Goal: Information Seeking & Learning: Learn about a topic

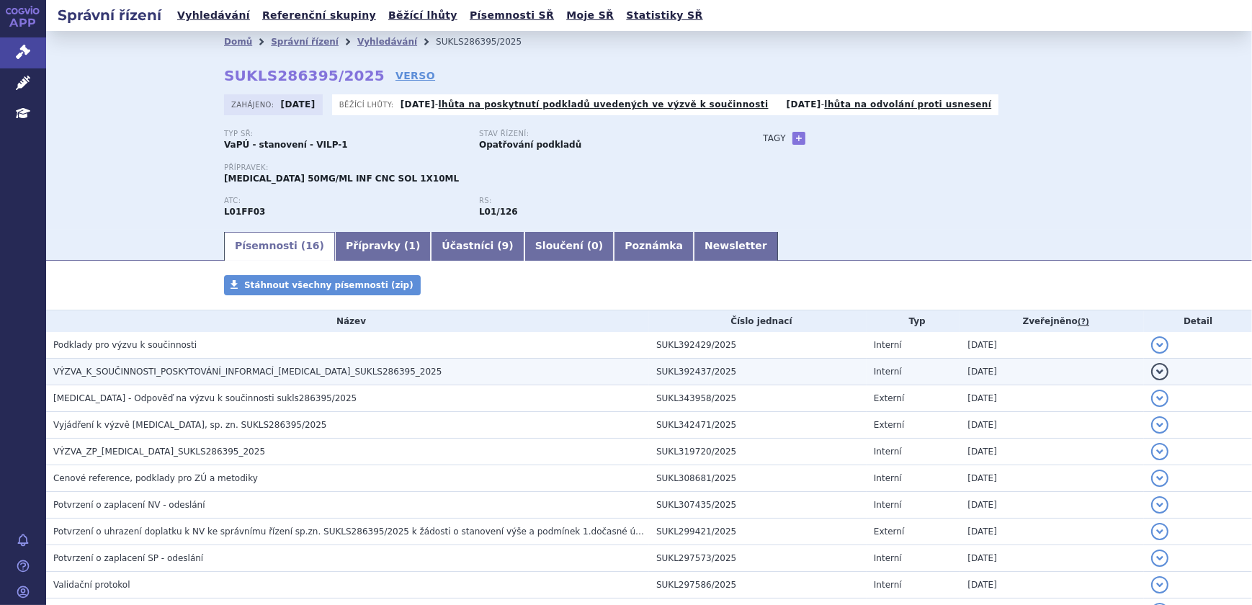
click at [376, 370] on h3 "VÝZVA_K_SOUČINNOSTI_POSKYTOVÁNÍ_INFORMACÍ_[MEDICAL_DATA]_SUKLS286395_2025" at bounding box center [351, 372] width 596 height 14
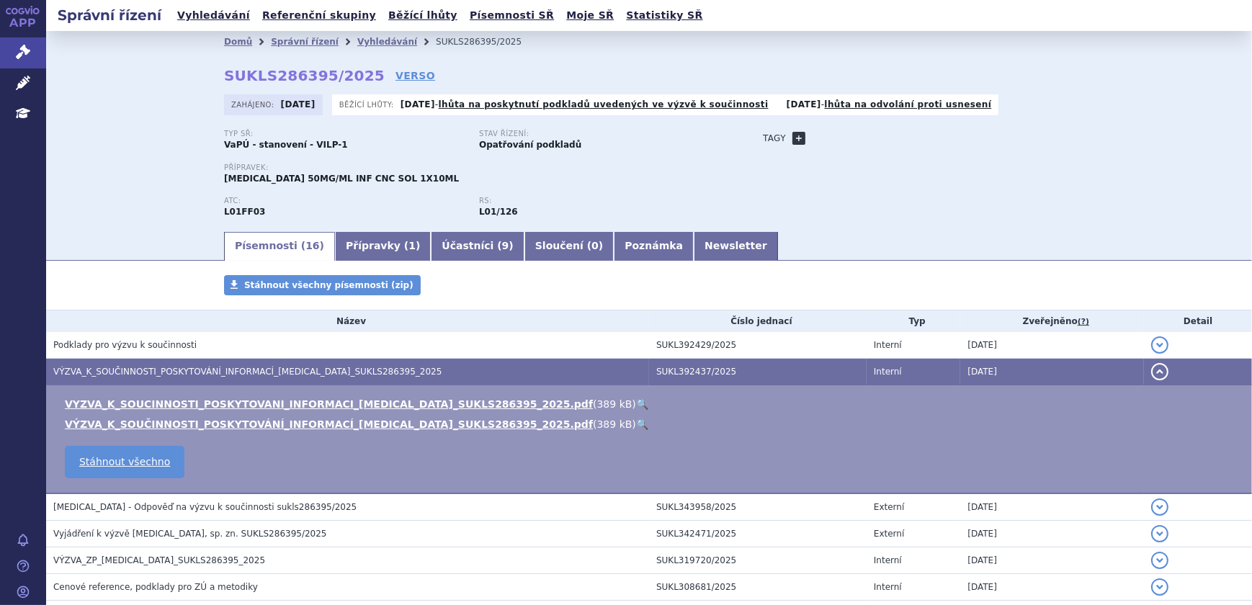
click at [794, 132] on link "+" at bounding box center [798, 138] width 13 height 13
click at [843, 136] on span at bounding box center [864, 138] width 104 height 19
type input "ADRIATIC"
click at [930, 137] on button "Přidat" at bounding box center [937, 138] width 37 height 17
select select
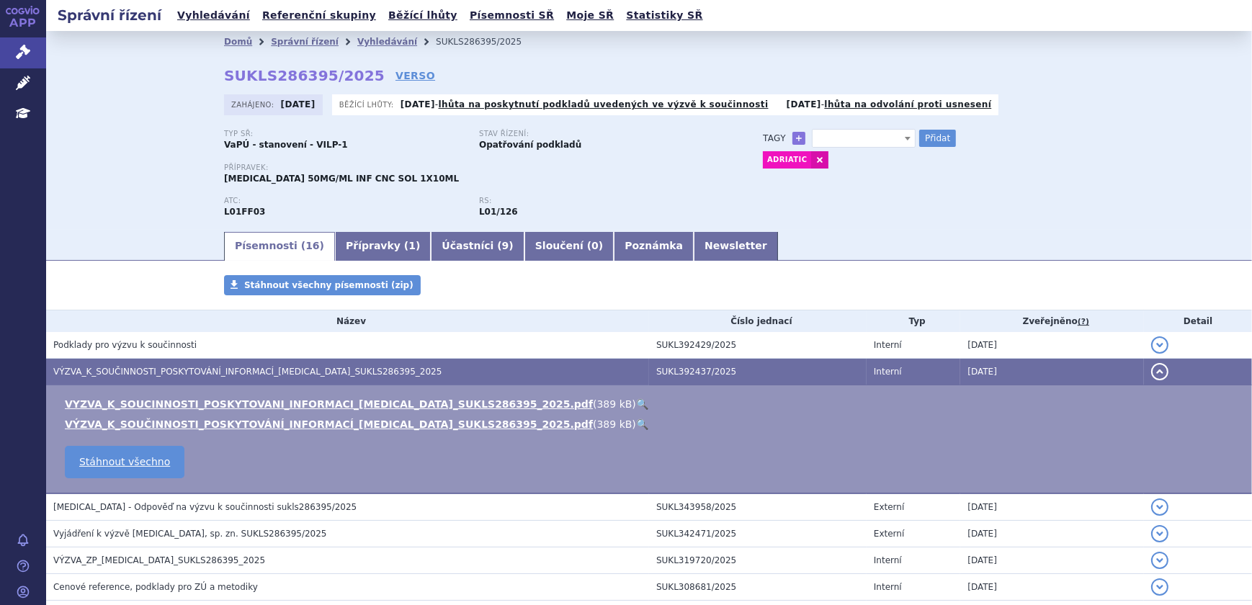
click at [855, 211] on div "Typ SŘ: VaPÚ - stanovení - VILP-1 Stav řízení: Opatřování podkladů Přípravek: I…" at bounding box center [649, 180] width 850 height 100
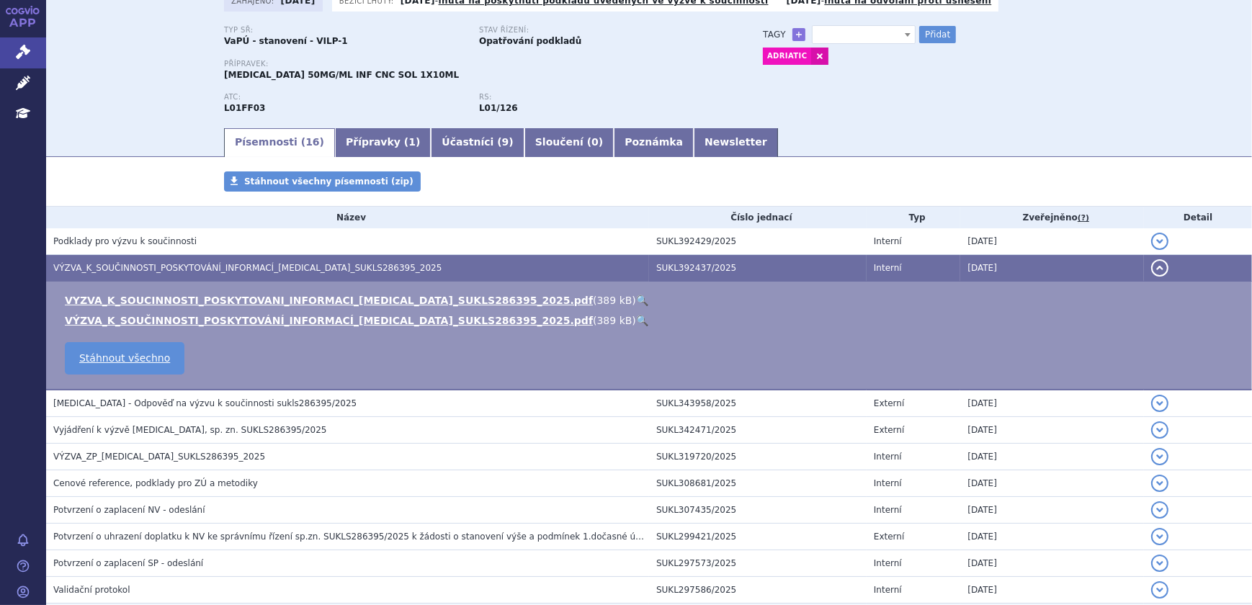
scroll to position [347, 0]
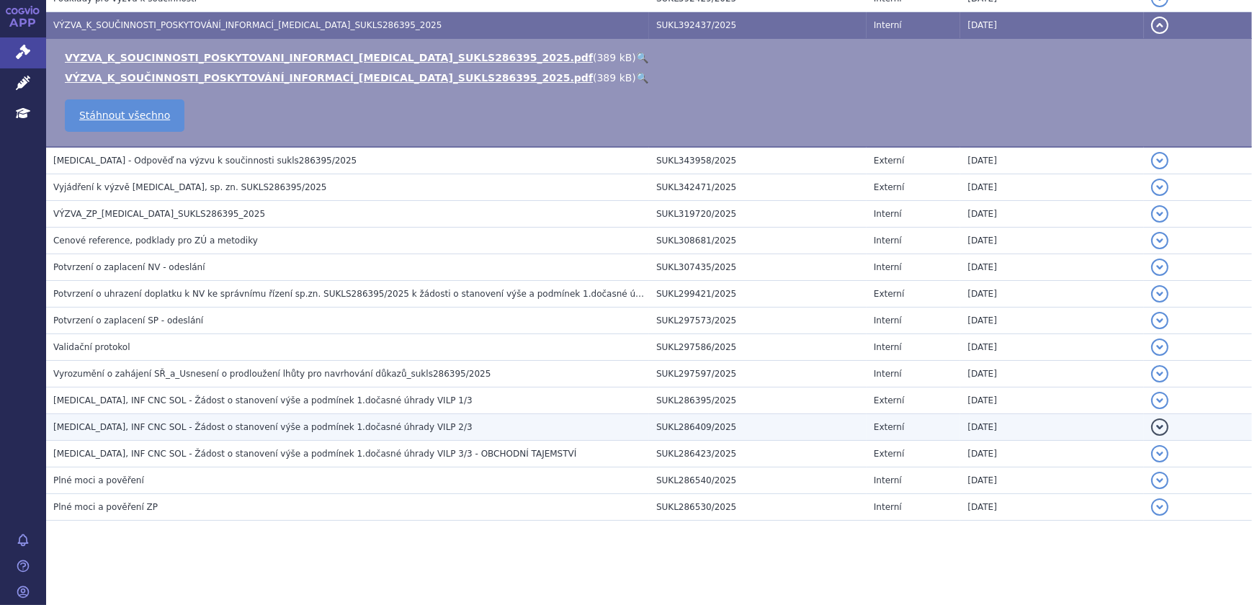
click at [349, 414] on td "IMFINZI, INF CNC SOL - Žádost o stanovení výše a podmínek 1.dočasné úhrady VILP…" at bounding box center [347, 427] width 603 height 27
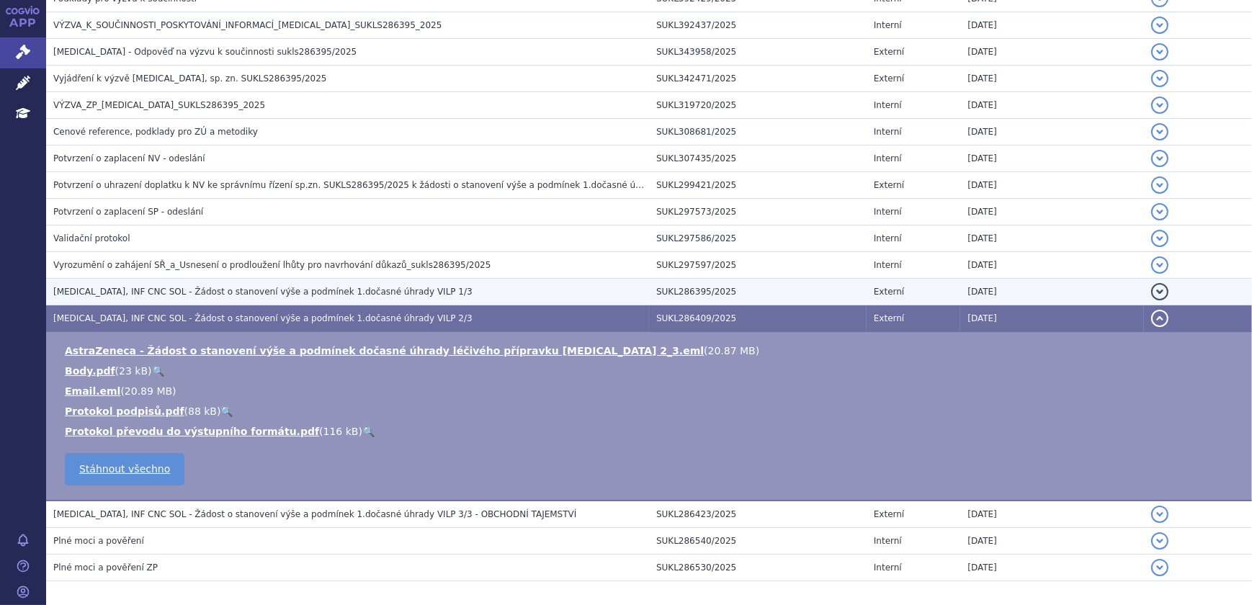
click at [425, 285] on h3 "IMFINZI, INF CNC SOL - Žádost o stanovení výše a podmínek 1.dočasné úhrady VILP…" at bounding box center [351, 292] width 596 height 14
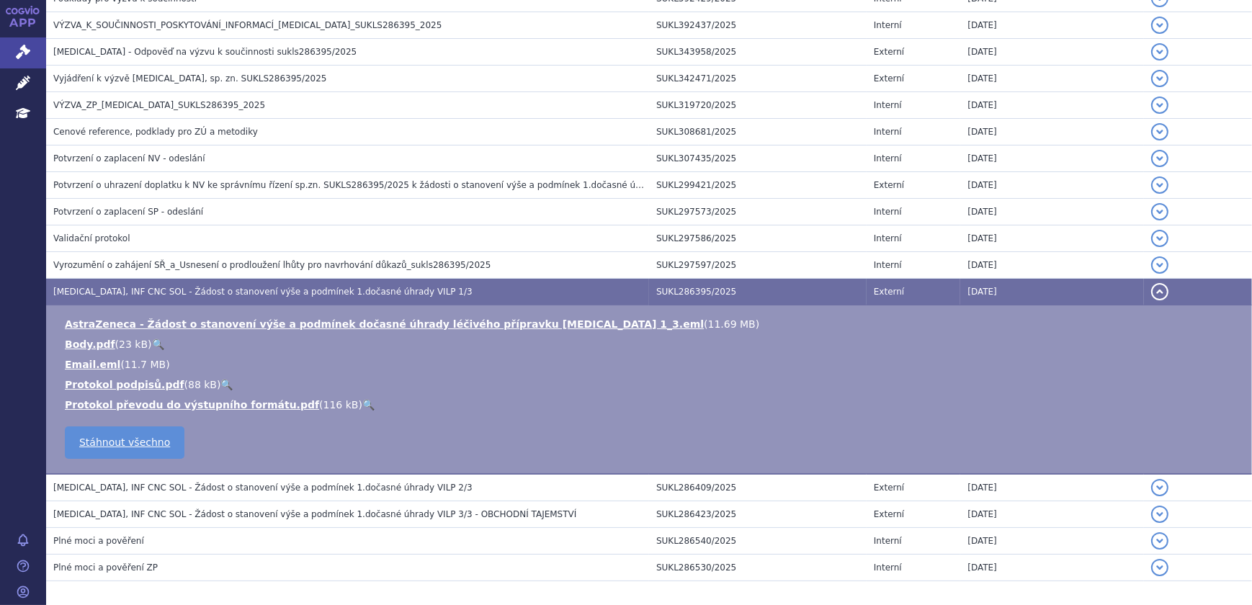
click at [331, 519] on h3 "IMFINZI, INF CNC SOL - Žádost o stanovení výše a podmínek 1.dočasné úhrady VILP…" at bounding box center [351, 514] width 596 height 14
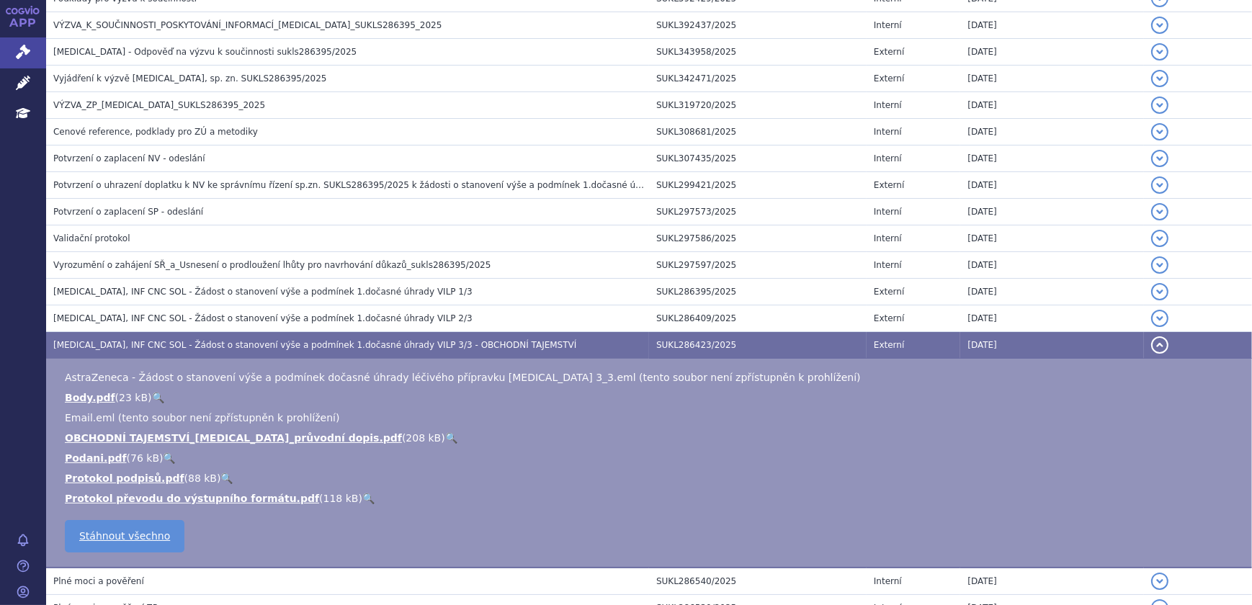
click at [445, 433] on link "🔍" at bounding box center [451, 438] width 12 height 12
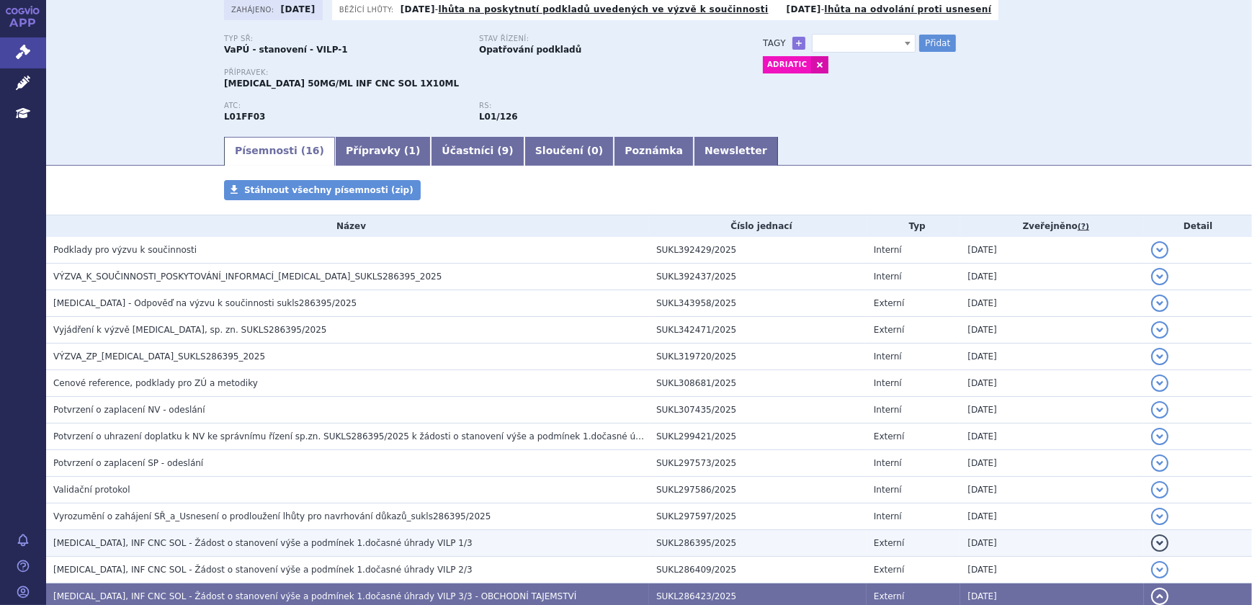
scroll to position [0, 0]
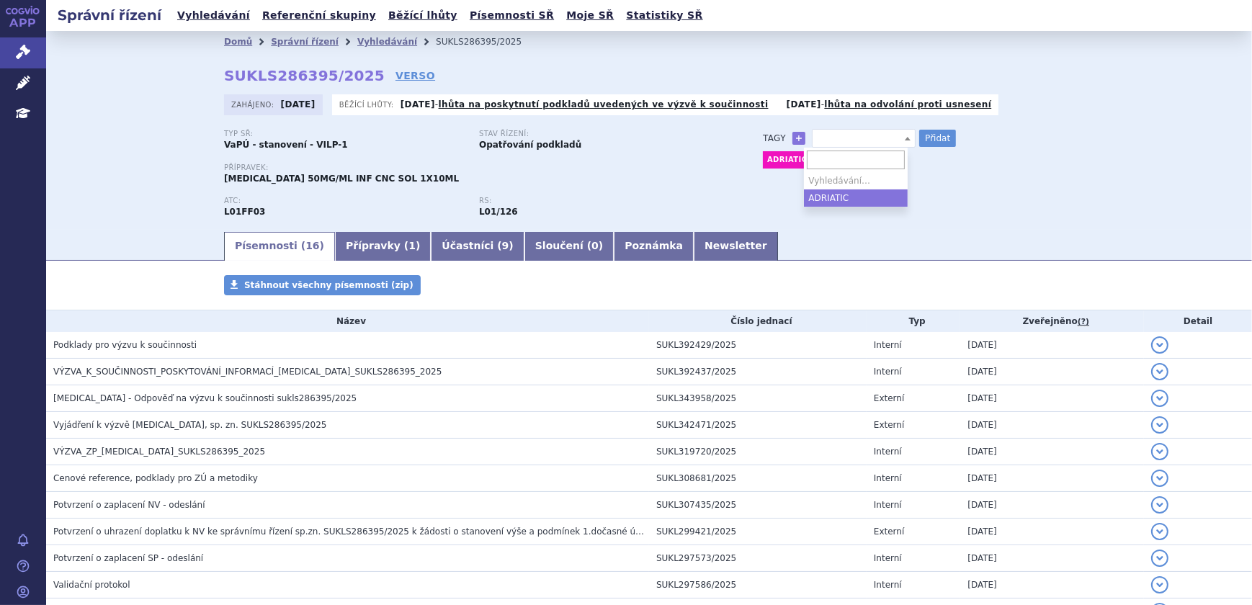
click at [839, 138] on span at bounding box center [864, 138] width 104 height 19
type input "LS-SCLC"
click at [857, 181] on ul "LS-SCLC" at bounding box center [856, 180] width 104 height 17
click at [919, 137] on button "Přidat" at bounding box center [937, 138] width 37 height 17
select select
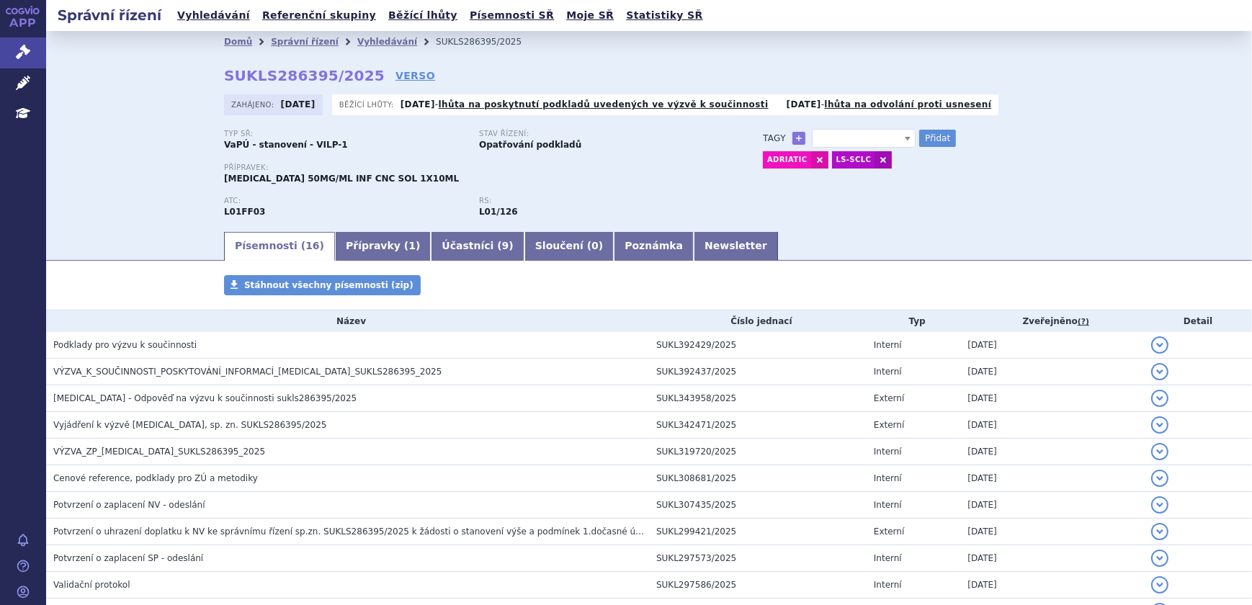
click at [860, 209] on div "Typ SŘ: VaPÚ - stanovení - VILP-1 Stav řízení: Opatřování podkladů Přípravek: I…" at bounding box center [649, 180] width 850 height 100
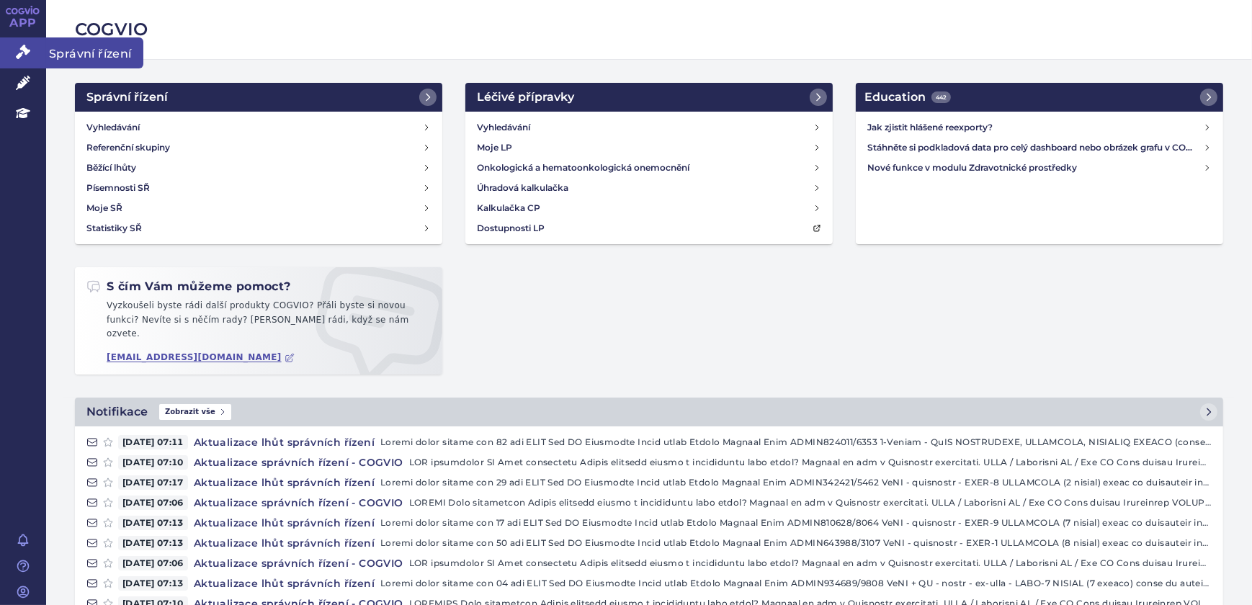
click at [22, 58] on icon at bounding box center [23, 52] width 14 height 14
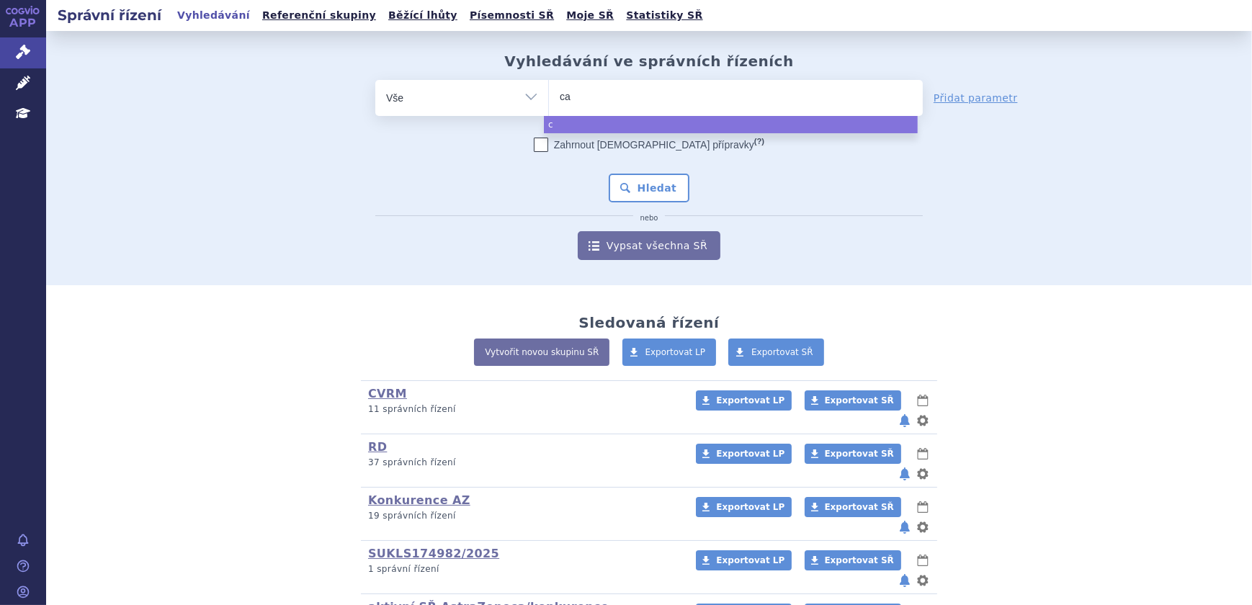
type input "cal"
type input "calqu"
type input "calquen"
type input "[MEDICAL_DATA]"
select select "[MEDICAL_DATA]"
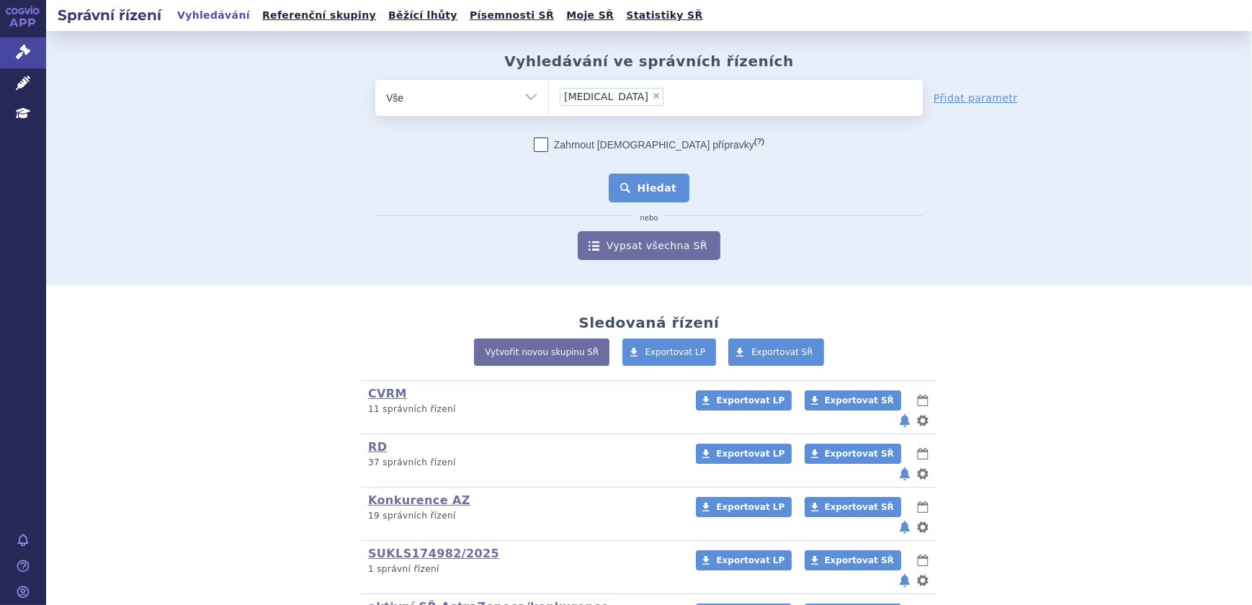
click at [641, 180] on button "Hledat" at bounding box center [649, 188] width 81 height 29
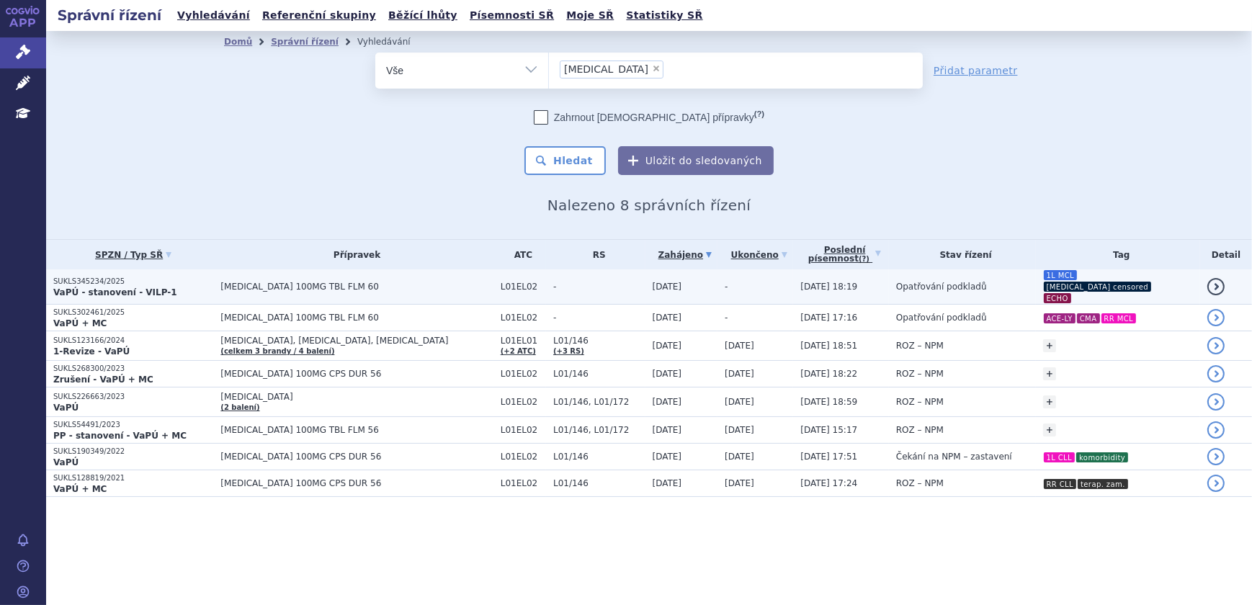
click at [816, 286] on span "18.09.2025 18:19" at bounding box center [828, 287] width 57 height 10
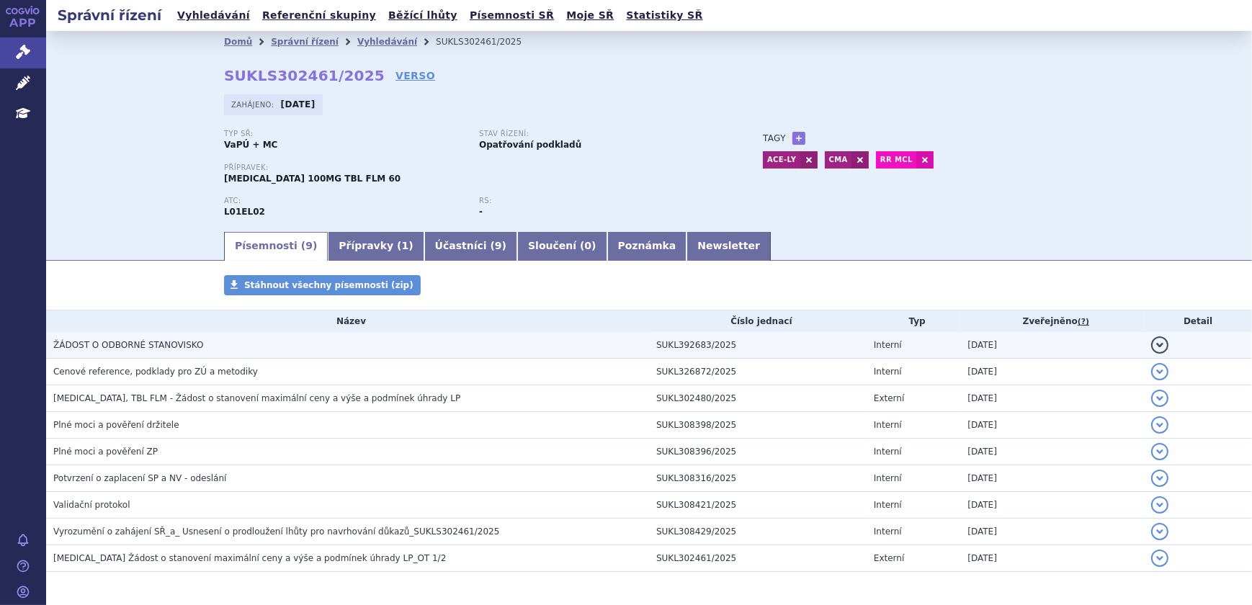
click at [345, 342] on h3 "ŽÁDOST O ODBORNÉ STANOVISKO" at bounding box center [351, 345] width 596 height 14
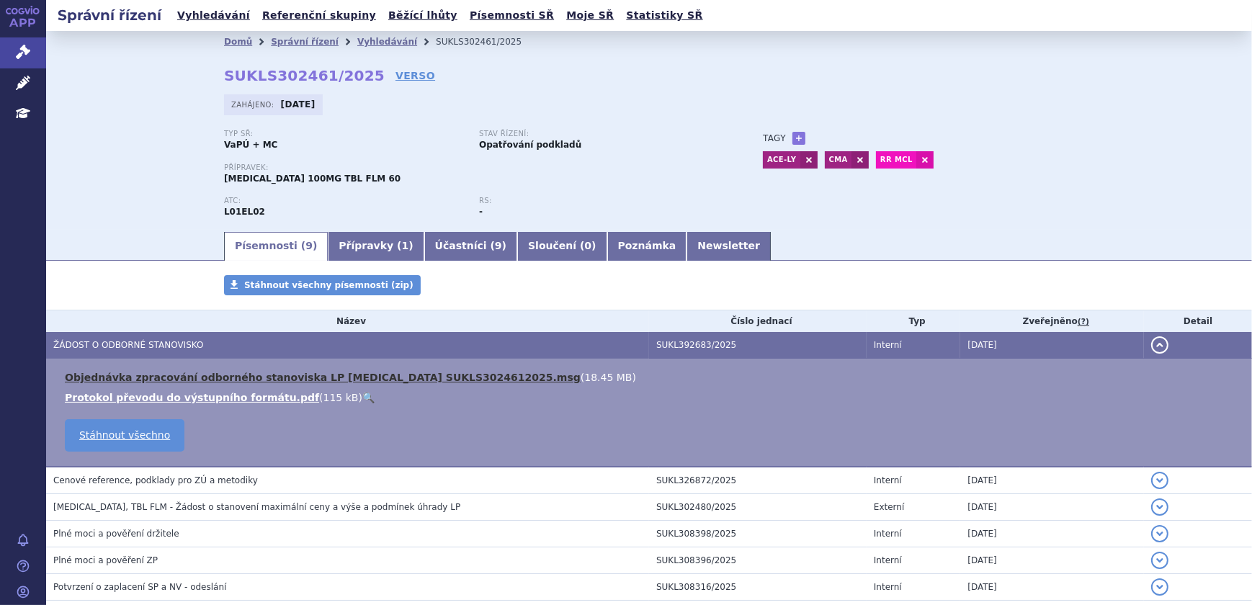
click at [437, 372] on link "Objednávka zpracování odborného stanoviska LP CALQUENCE SUKLS3024612025.msg" at bounding box center [323, 378] width 516 height 12
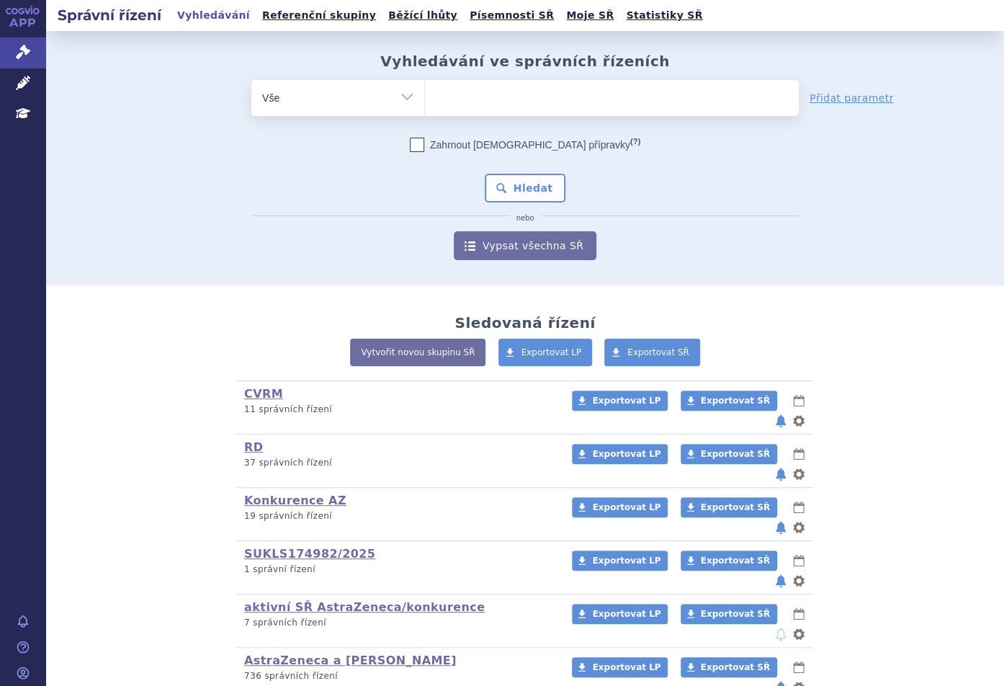
click at [475, 89] on ul at bounding box center [612, 95] width 374 height 30
click at [425, 89] on select at bounding box center [424, 97] width 1 height 36
type input "cal"
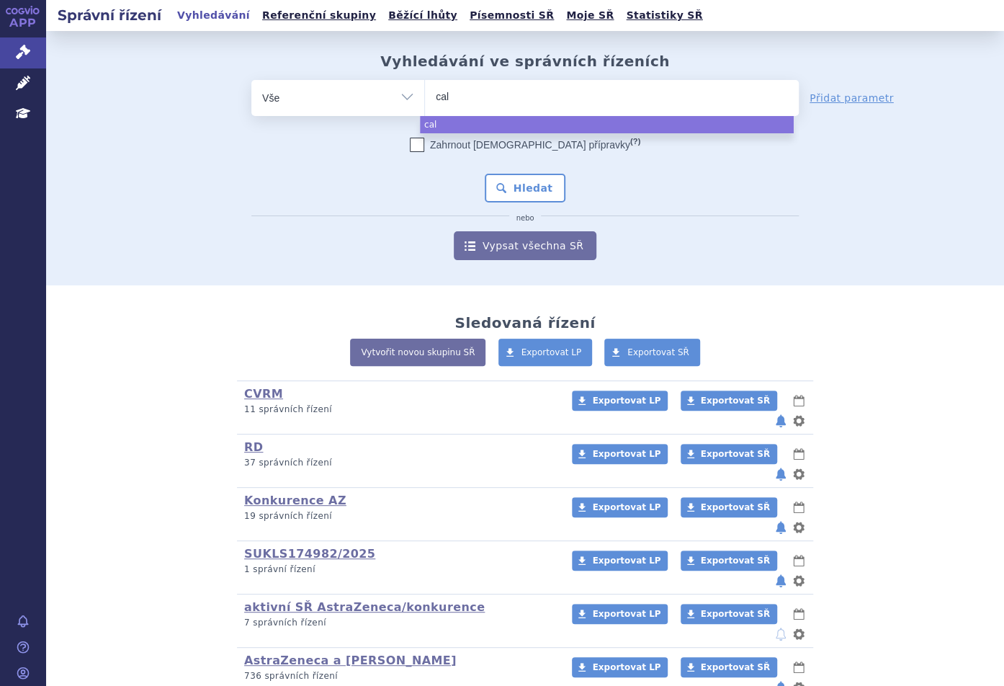
type input "calw"
type input "cal"
type input "calq"
type input "calqz"
type input "calq"
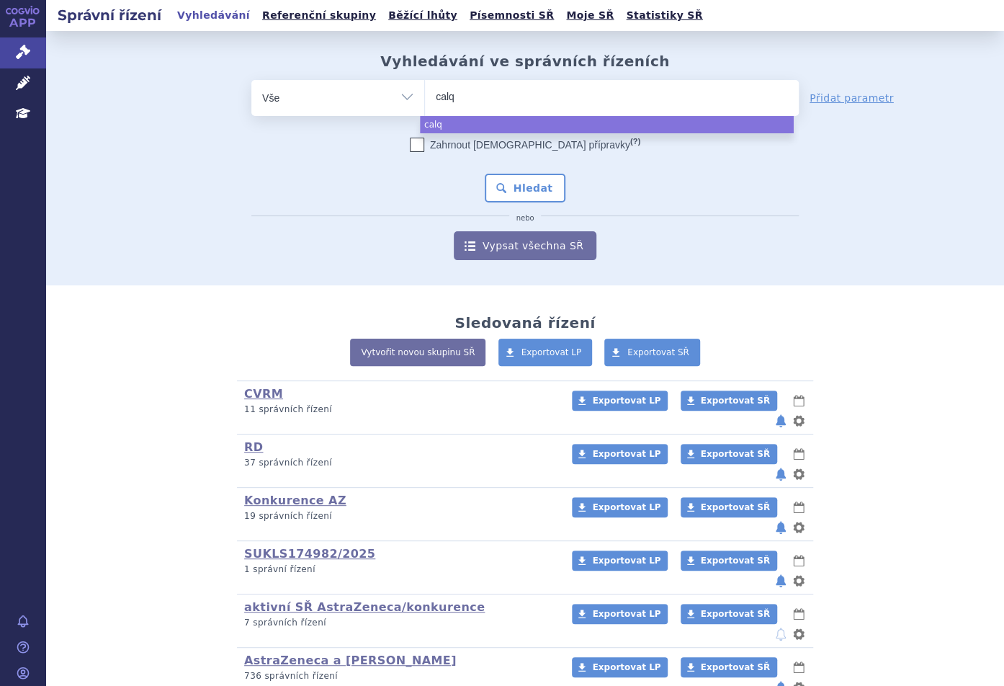
type input "calqu"
type input "calquenc"
type input "[MEDICAL_DATA]"
select select "calquence"
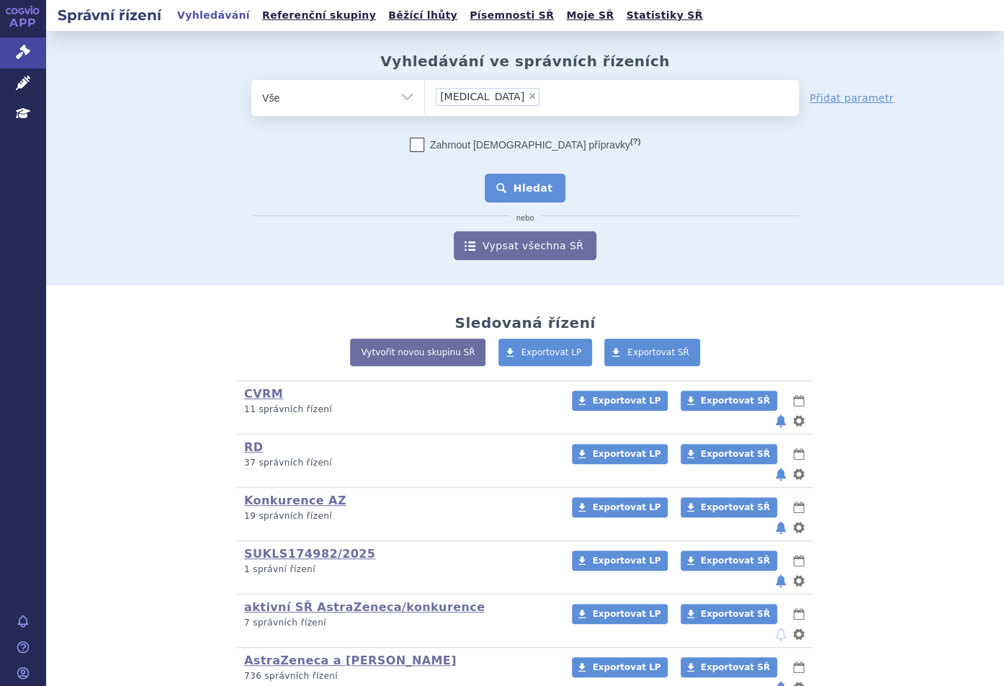
click at [525, 179] on button "Hledat" at bounding box center [525, 188] width 81 height 29
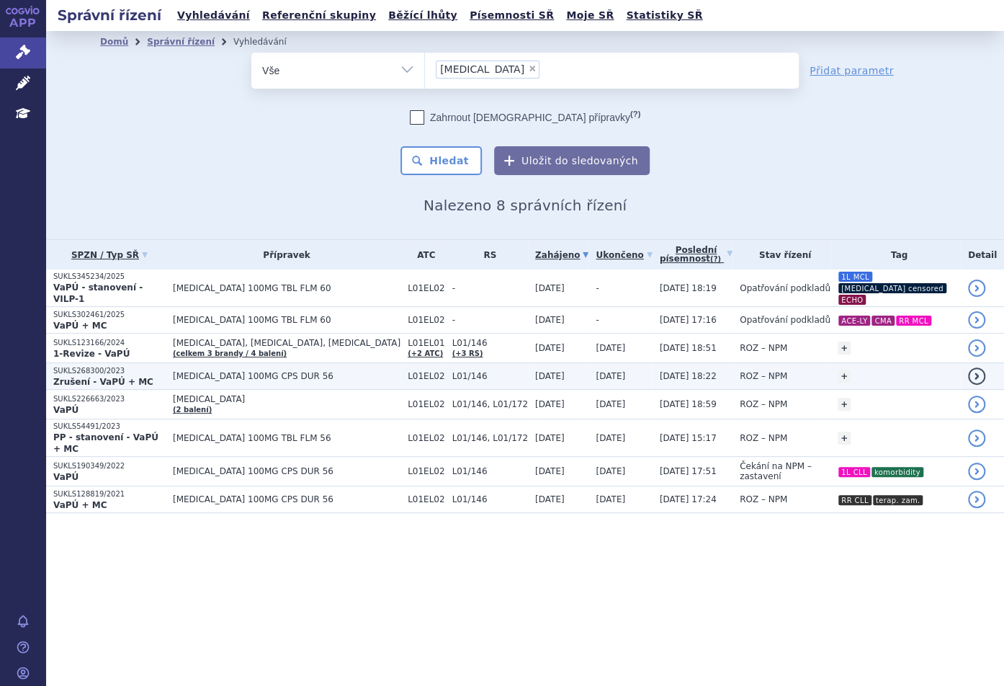
click at [401, 365] on td "L01EL02" at bounding box center [423, 376] width 45 height 27
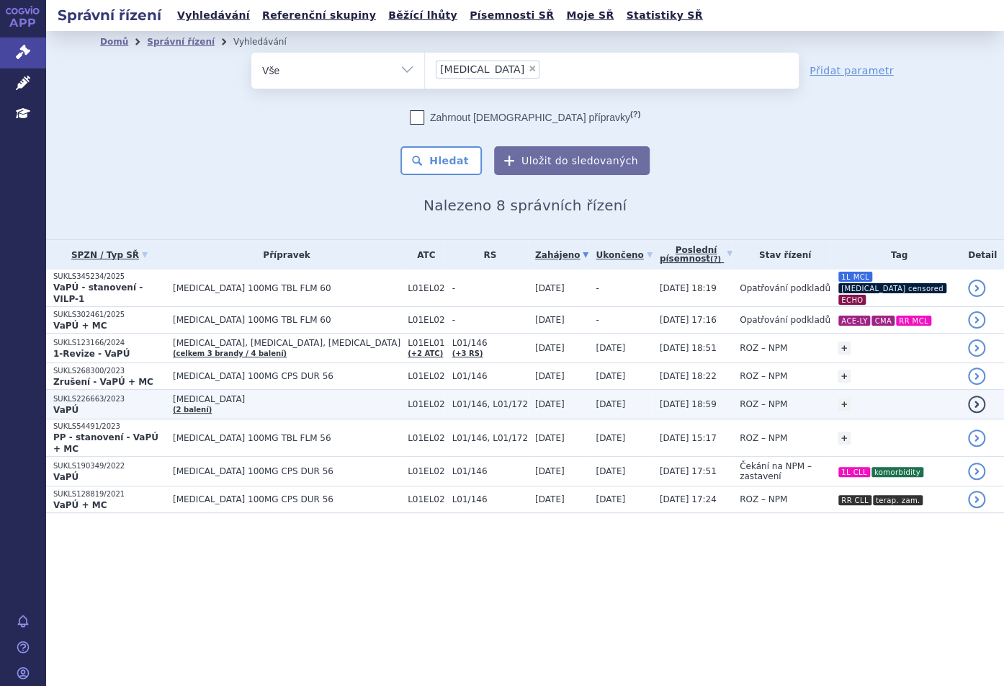
click at [445, 403] on td "L01/146, L01/172" at bounding box center [486, 405] width 83 height 30
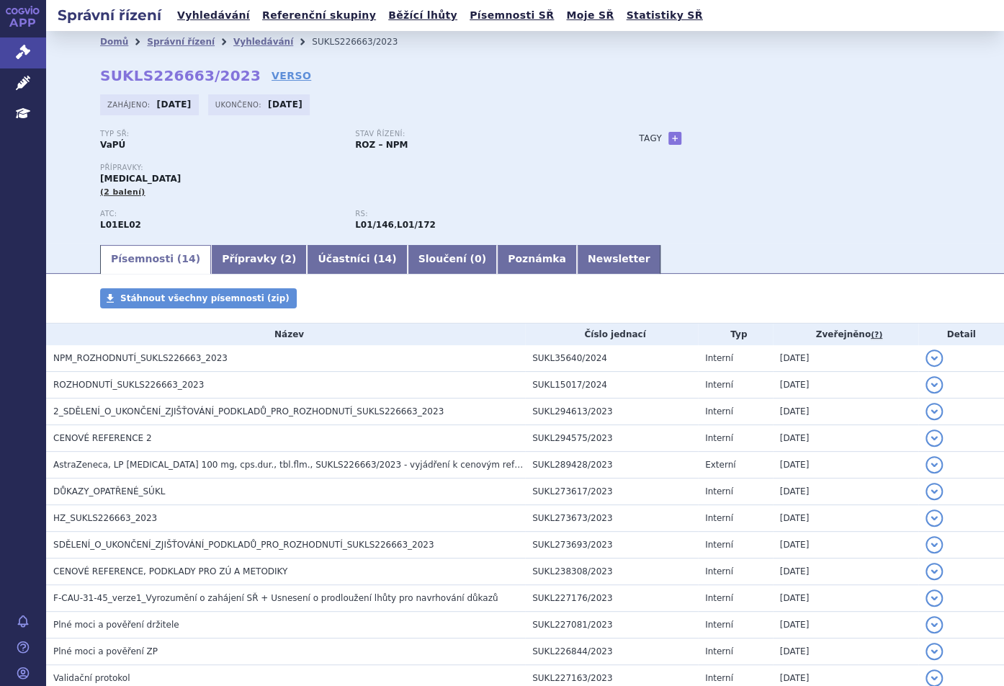
scroll to position [117, 0]
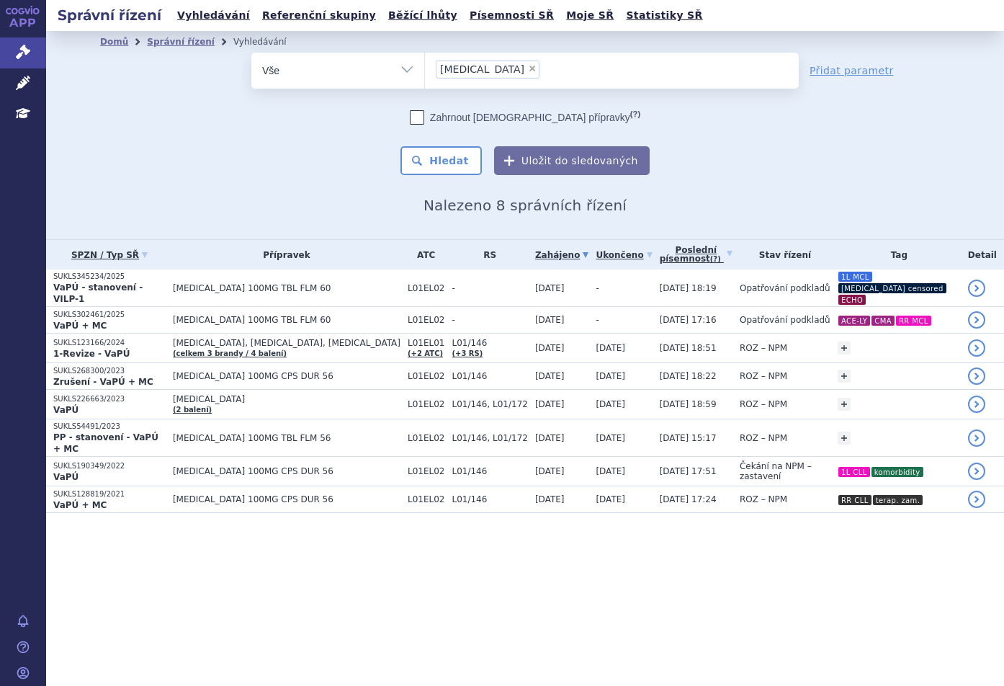
click at [660, 433] on span "[DATE] 15:17" at bounding box center [688, 438] width 57 height 10
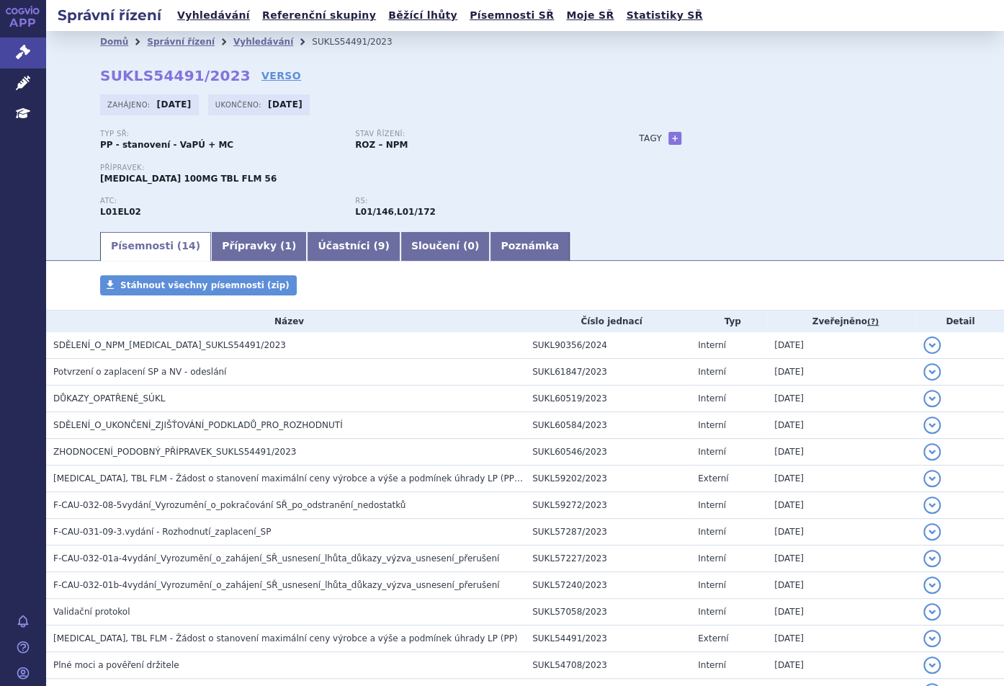
scroll to position [104, 0]
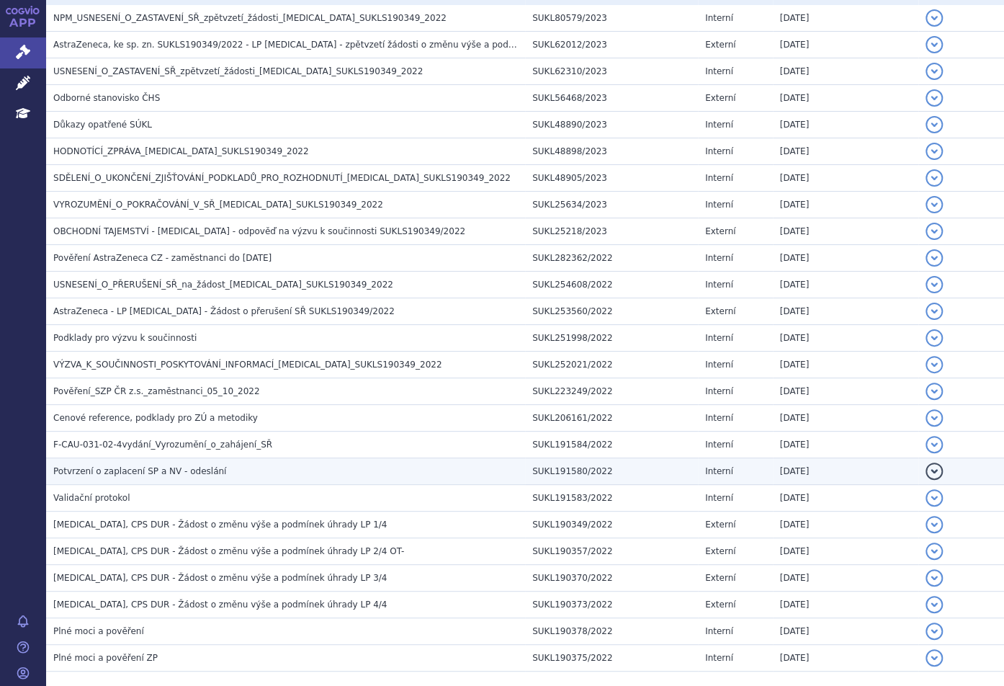
scroll to position [262, 0]
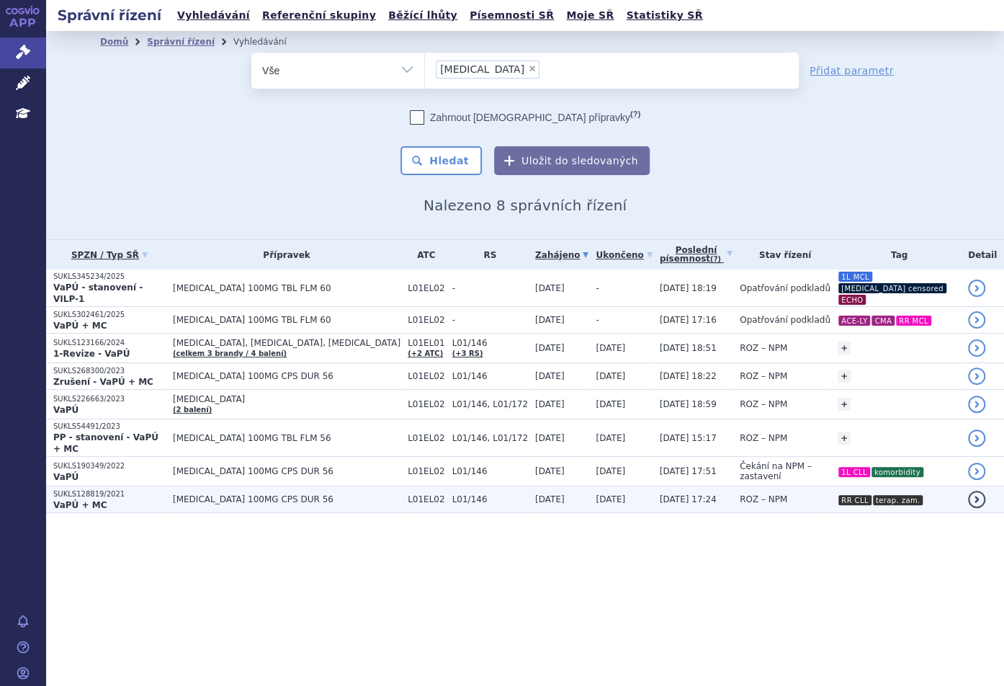
click at [660, 494] on span "[DATE] 17:24" at bounding box center [688, 499] width 57 height 10
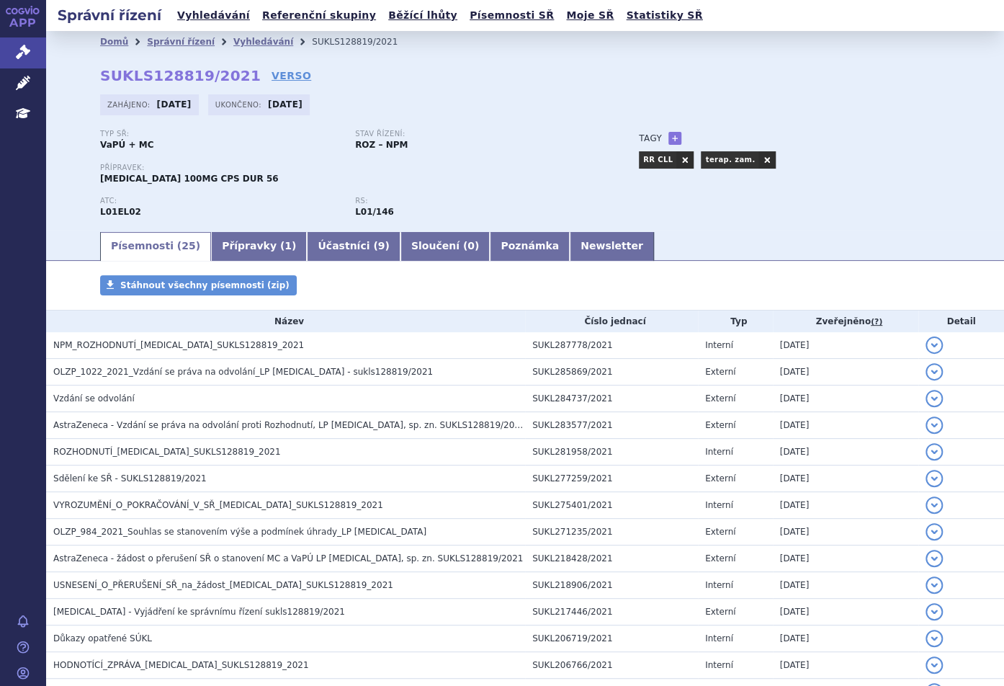
scroll to position [396, 0]
